Goal: Task Accomplishment & Management: Manage account settings

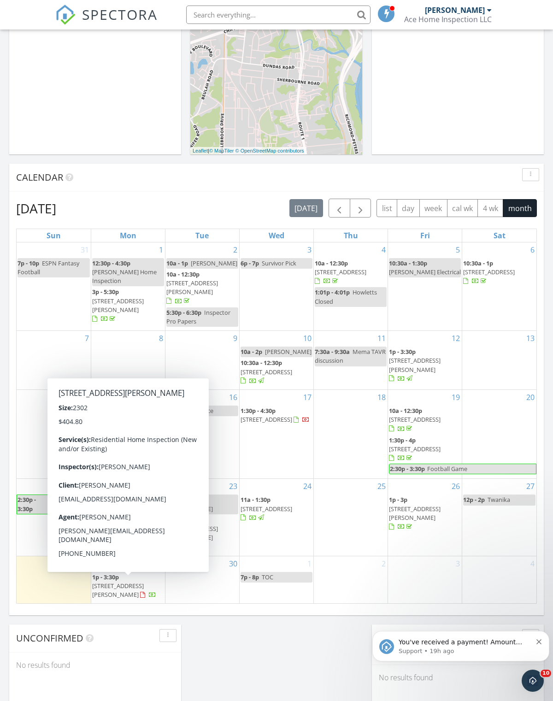
click at [124, 593] on span "5130 Lingle Ln, Richmond 23234" at bounding box center [118, 590] width 52 height 17
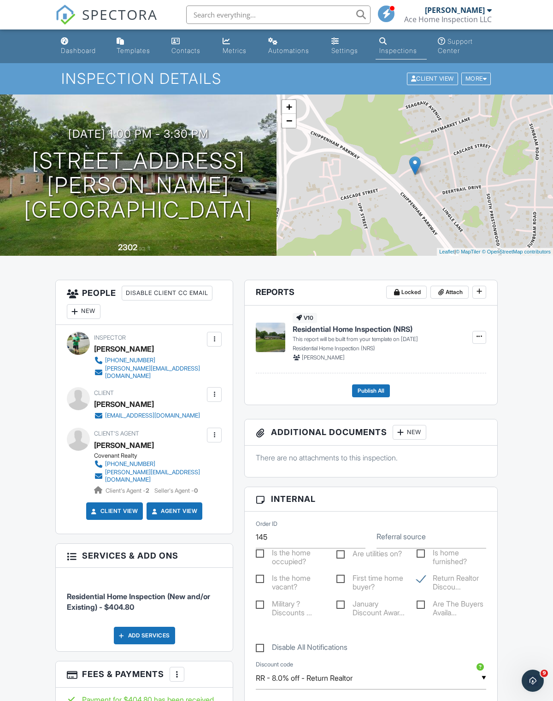
click at [199, 183] on h1 "[STREET_ADDRESS][PERSON_NAME] [GEOGRAPHIC_DATA], VA 23234" at bounding box center [138, 185] width 247 height 73
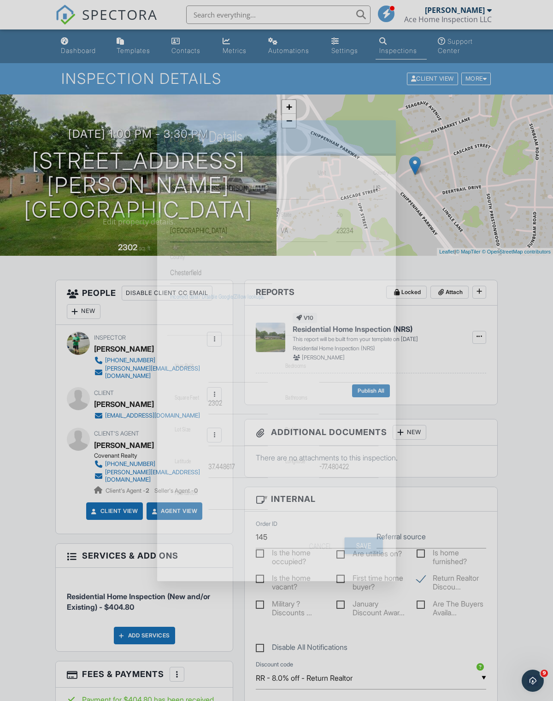
click at [257, 220] on input "Richmond" at bounding box center [221, 231] width 102 height 23
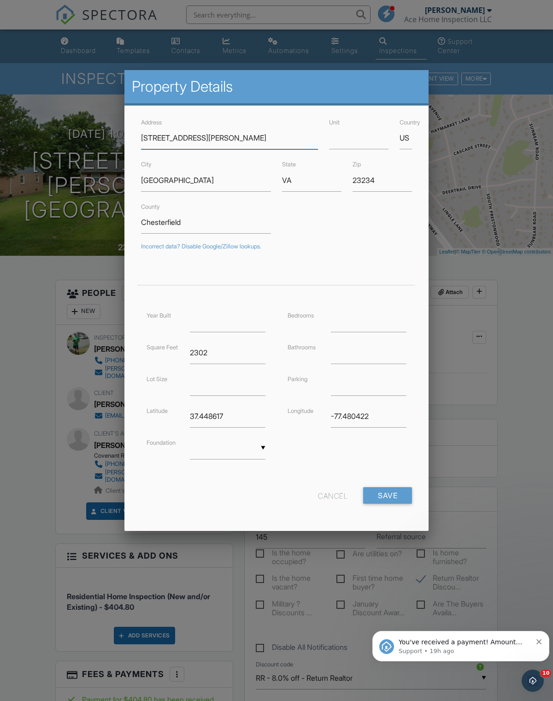
click at [247, 143] on input "5130 Lingle Ln" at bounding box center [229, 138] width 177 height 23
click at [152, 143] on input "5130 Lingle Ln" at bounding box center [229, 138] width 177 height 23
click at [153, 135] on input "5130 Lingle Ln" at bounding box center [229, 138] width 177 height 23
type input "[STREET_ADDRESS][PERSON_NAME]"
click at [395, 492] on input "Save" at bounding box center [387, 495] width 49 height 17
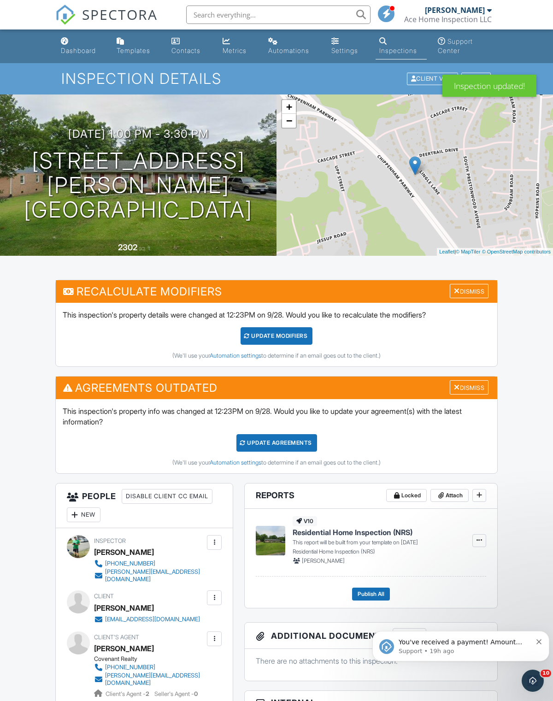
click at [285, 443] on div "Update Agreements" at bounding box center [277, 443] width 81 height 18
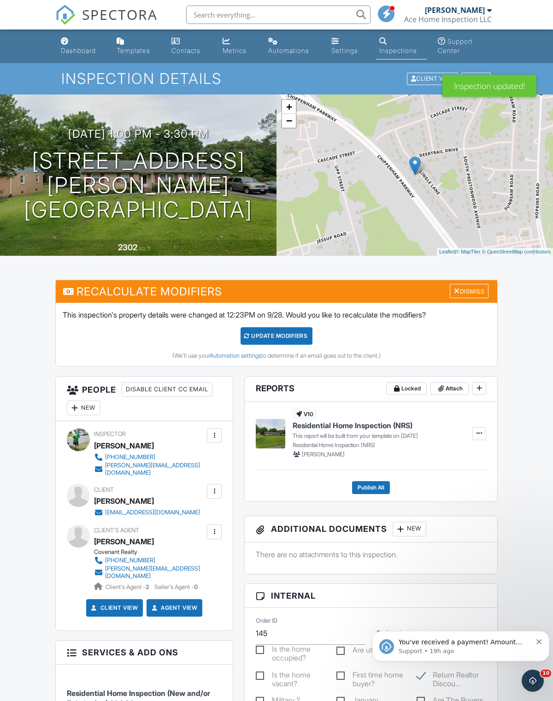
click at [287, 336] on div "UPDATE Modifiers" at bounding box center [277, 336] width 72 height 18
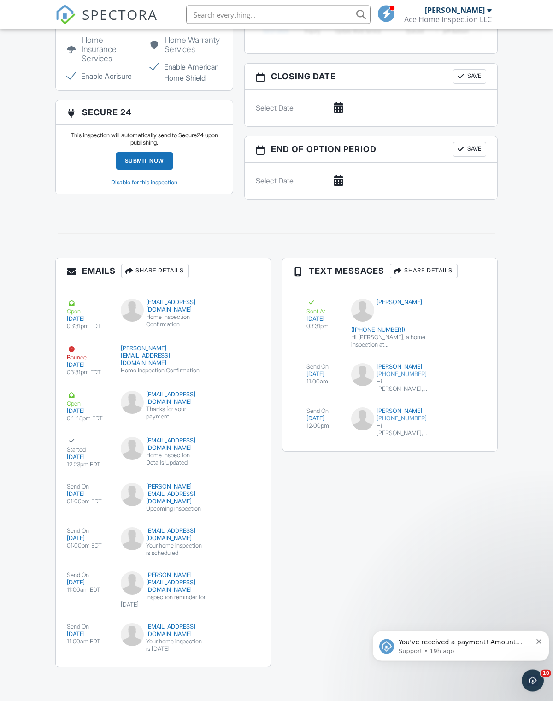
scroll to position [1009, 0]
click at [532, 641] on p "You've received a payment! Amount $404.80 Fee $11.43 Net $393.37 Transaction # …" at bounding box center [465, 642] width 133 height 9
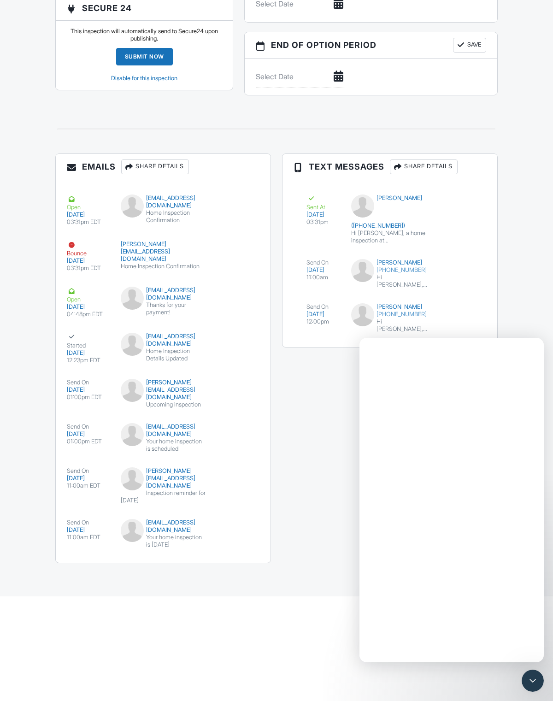
scroll to position [0, 0]
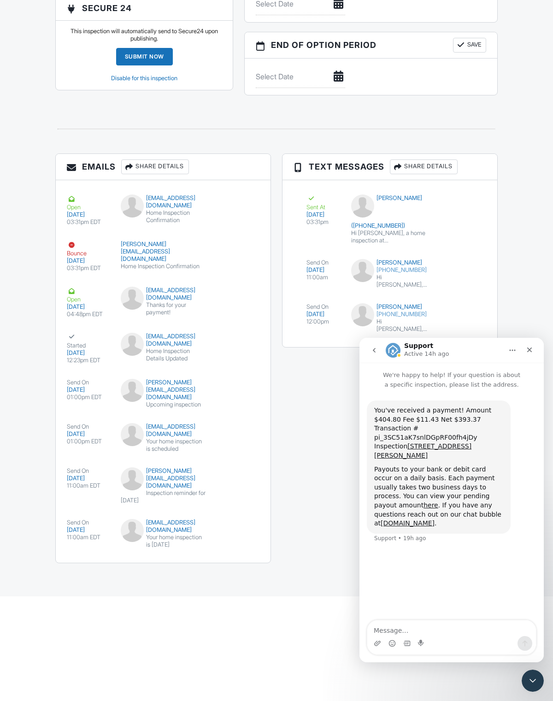
click at [347, 539] on div "Emails Share Details Open 09/27/2025 03:31pm EDT liliturciospalencia@gmail.com …" at bounding box center [277, 363] width 454 height 419
click at [535, 350] on div "Close" at bounding box center [530, 350] width 17 height 17
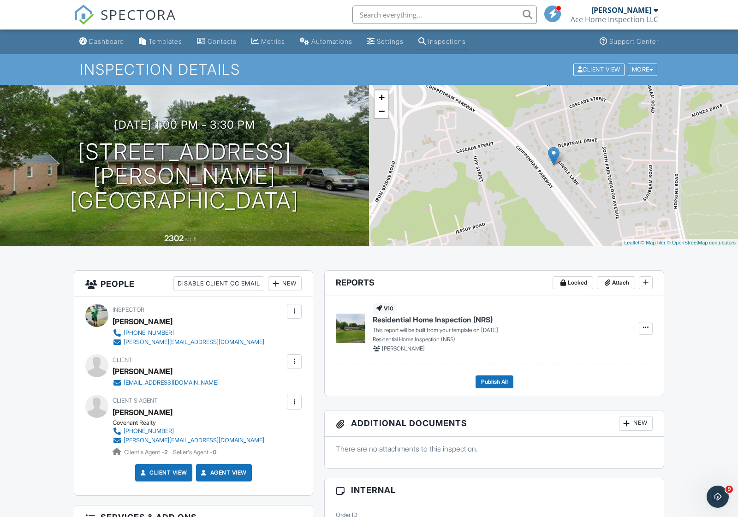
click at [112, 45] on div "Dashboard" at bounding box center [106, 41] width 35 height 8
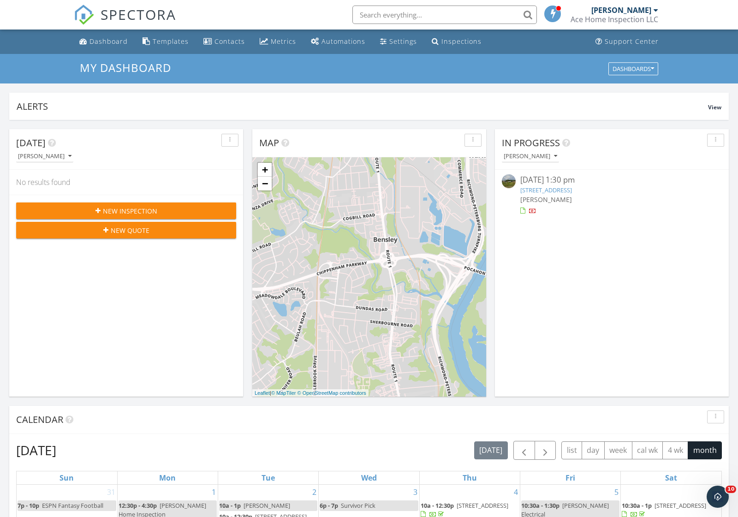
click at [284, 38] on div "Metrics" at bounding box center [283, 41] width 25 height 9
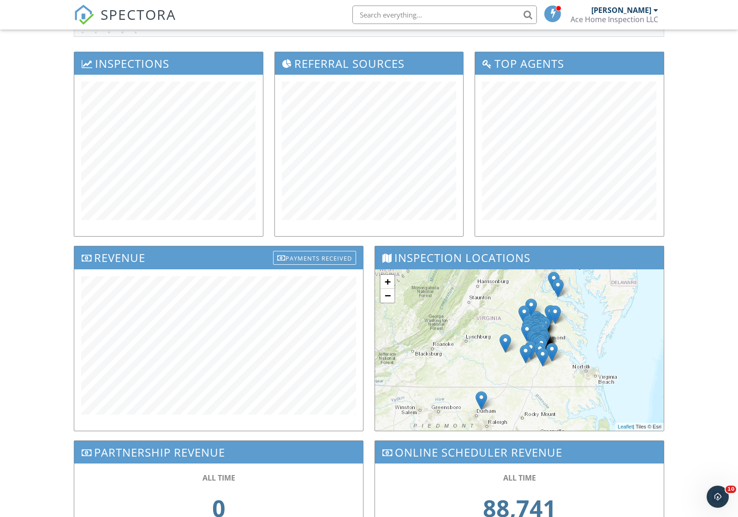
scroll to position [141, 0]
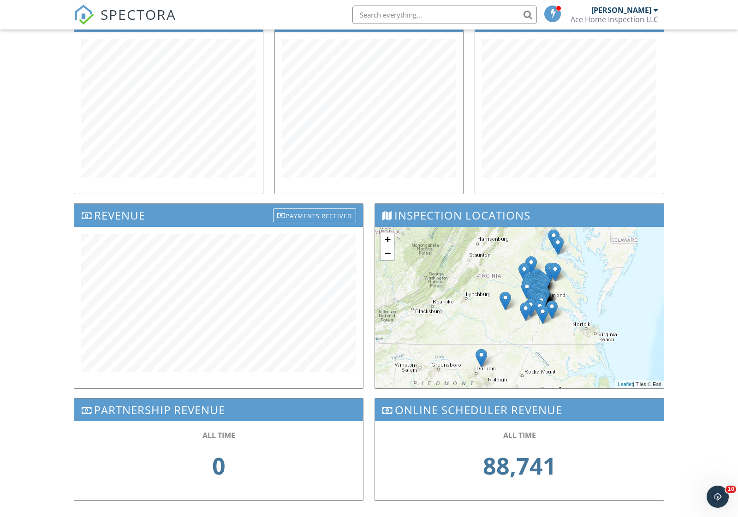
click at [699, 179] on div "Dashboard Templates Contacts Metrics Automations Settings Inspections Support C…" at bounding box center [369, 211] width 738 height 645
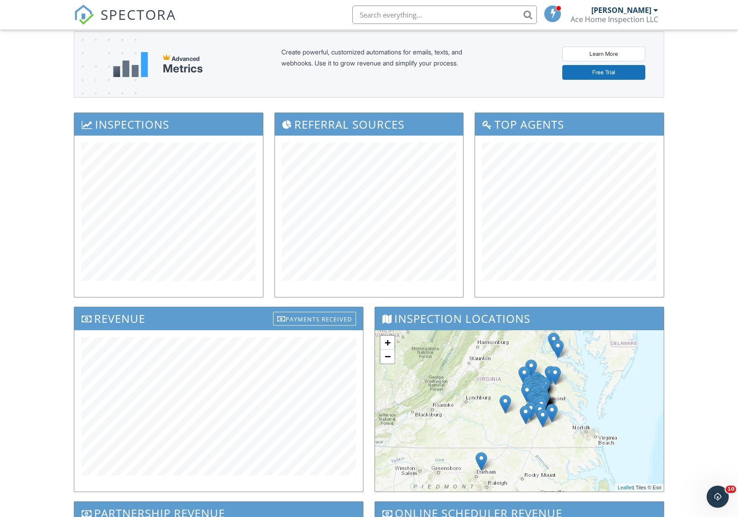
scroll to position [0, 0]
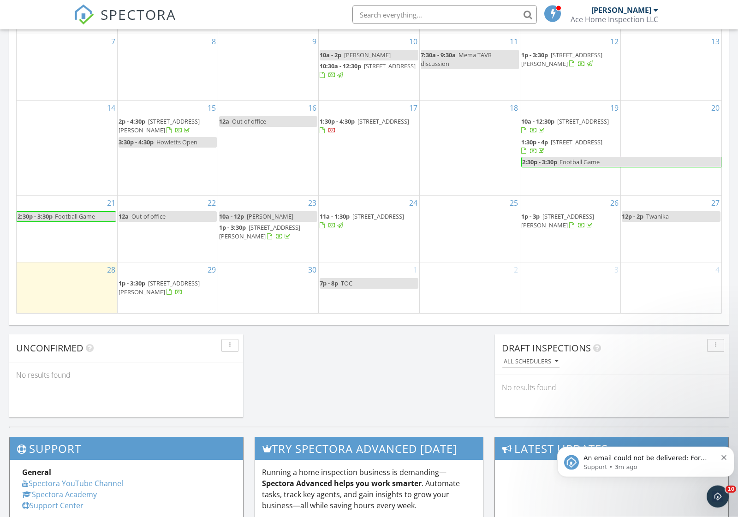
scroll to position [533, 0]
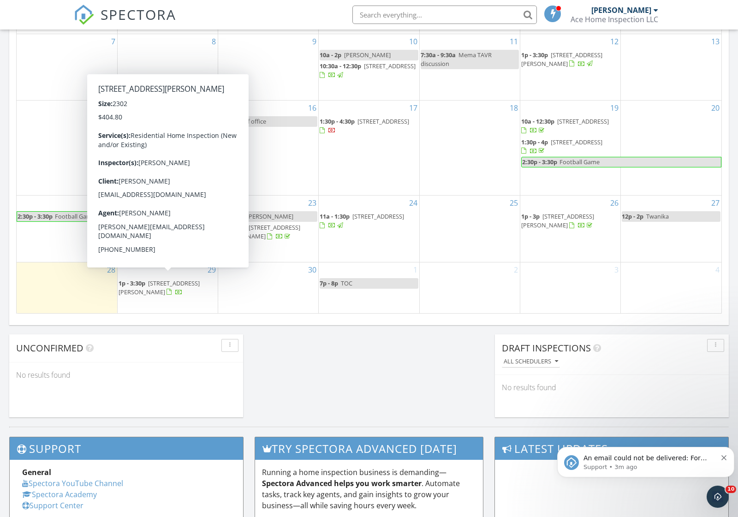
click at [143, 287] on span "[STREET_ADDRESS][PERSON_NAME]" at bounding box center [159, 287] width 81 height 17
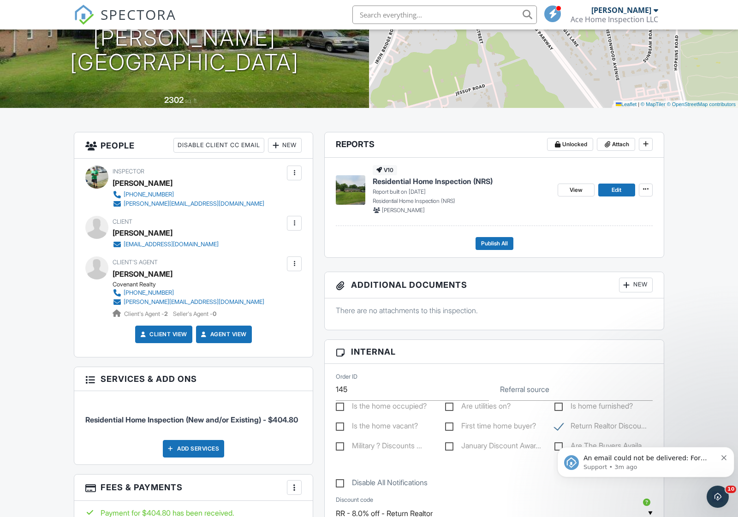
click at [300, 261] on div at bounding box center [294, 263] width 15 height 15
click at [241, 293] on li "Edit" at bounding box center [244, 291] width 103 height 23
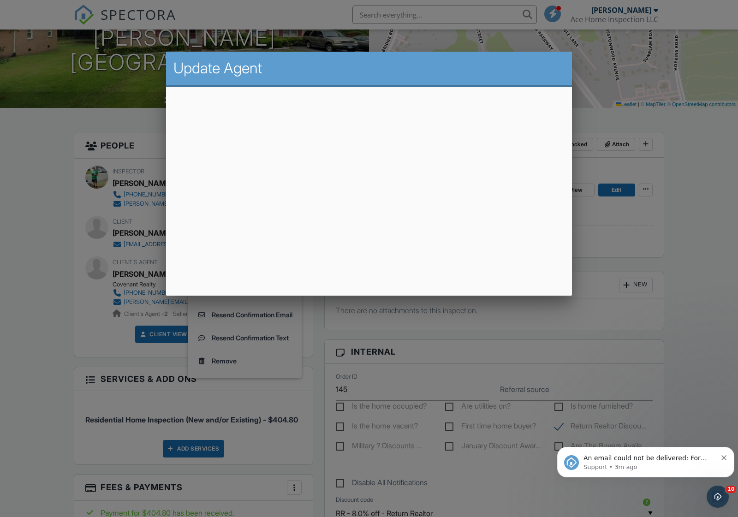
scroll to position [138, 0]
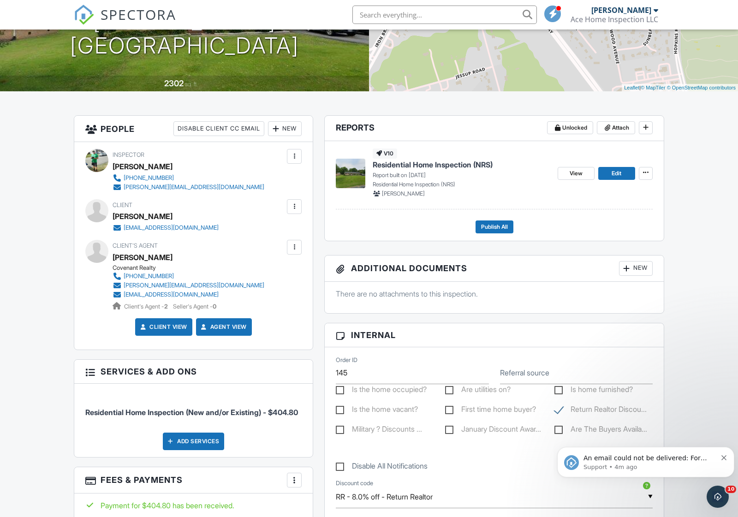
click at [295, 246] on div at bounding box center [294, 247] width 9 height 9
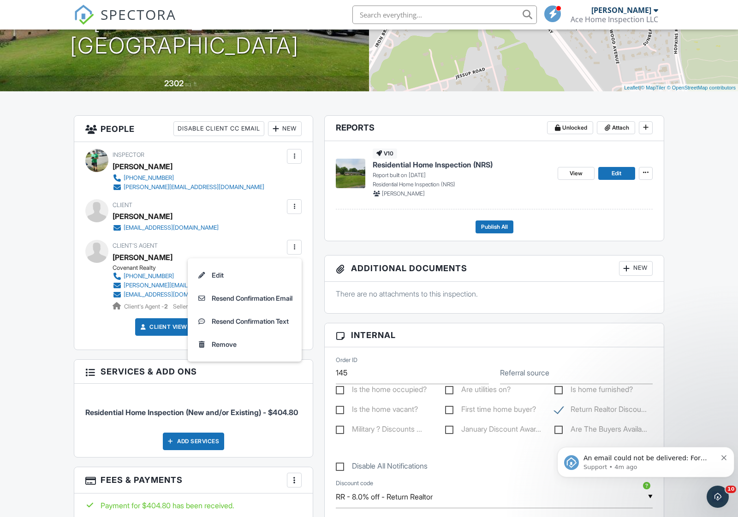
click at [262, 301] on li "Resend Confirmation Email" at bounding box center [244, 298] width 103 height 23
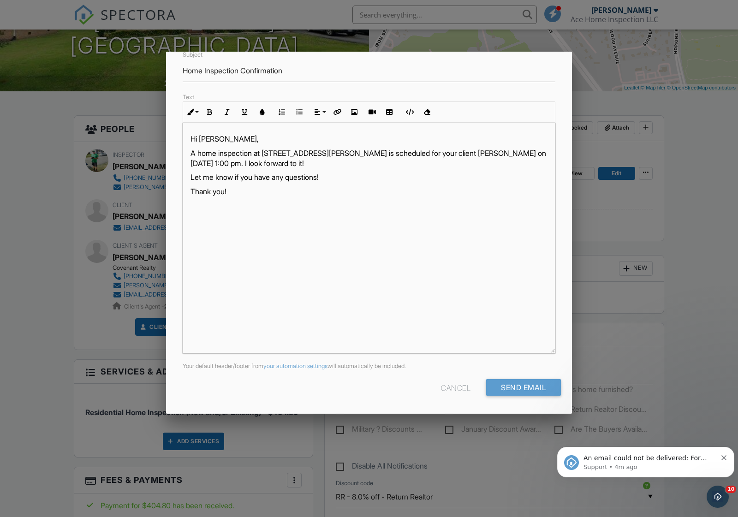
scroll to position [91, 0]
click at [535, 392] on input "Send Email" at bounding box center [523, 388] width 75 height 17
